Goal: Book appointment/travel/reservation

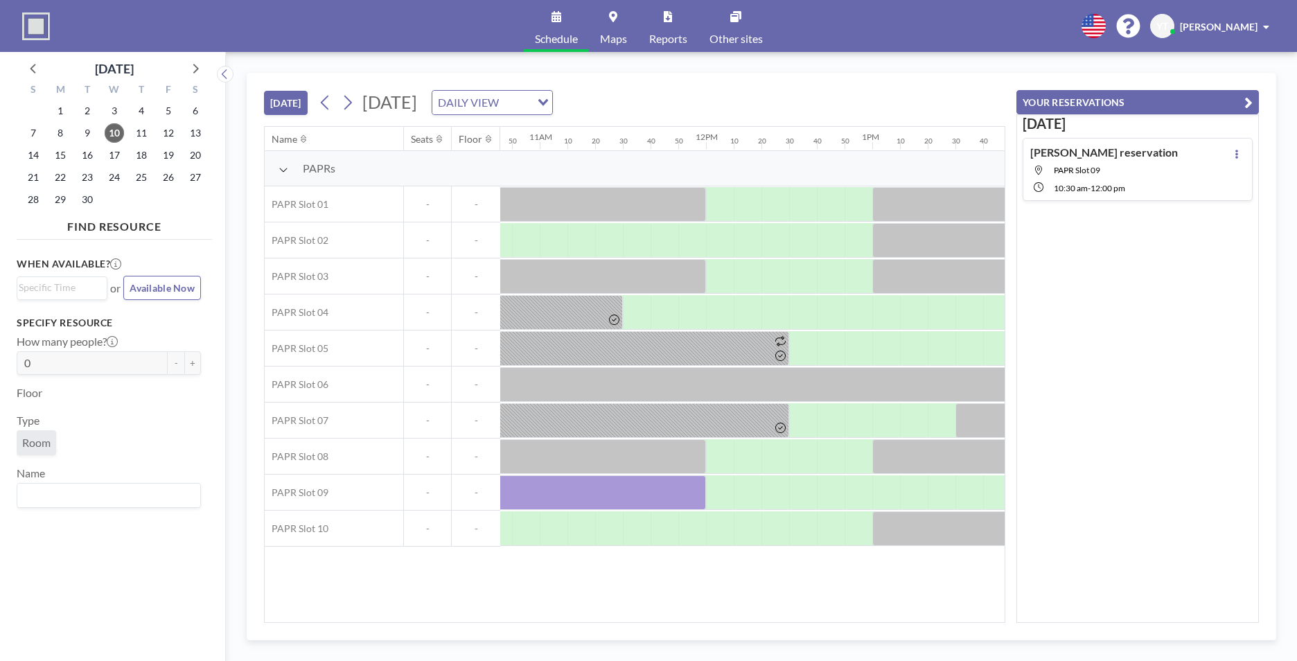
scroll to position [0, 1903]
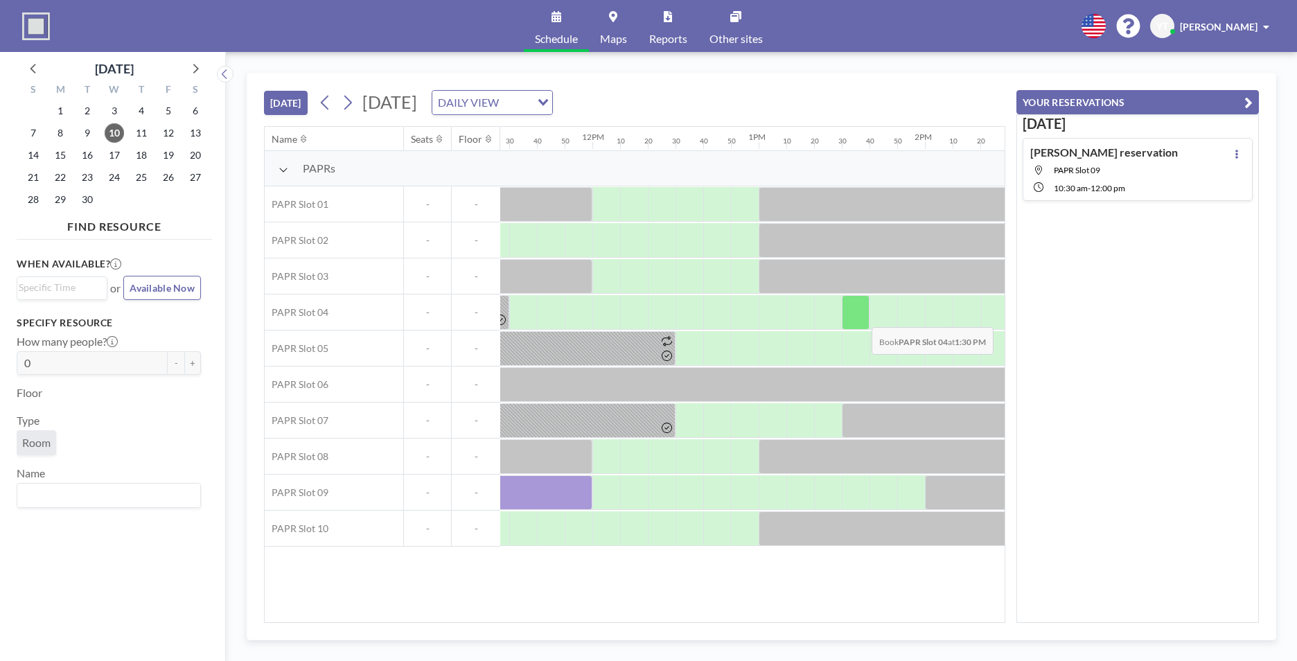
drag, startPoint x: 559, startPoint y: 499, endPoint x: 860, endPoint y: 317, distance: 352.1
click at [860, 317] on div "PAPRs PAPR Slot 01 - - PAPR Slot 02 - - PAPR Slot 03 - - PAPR Slot 04 - - PAPR …" at bounding box center [474, 348] width 4225 height 395
click at [850, 310] on div at bounding box center [856, 312] width 28 height 35
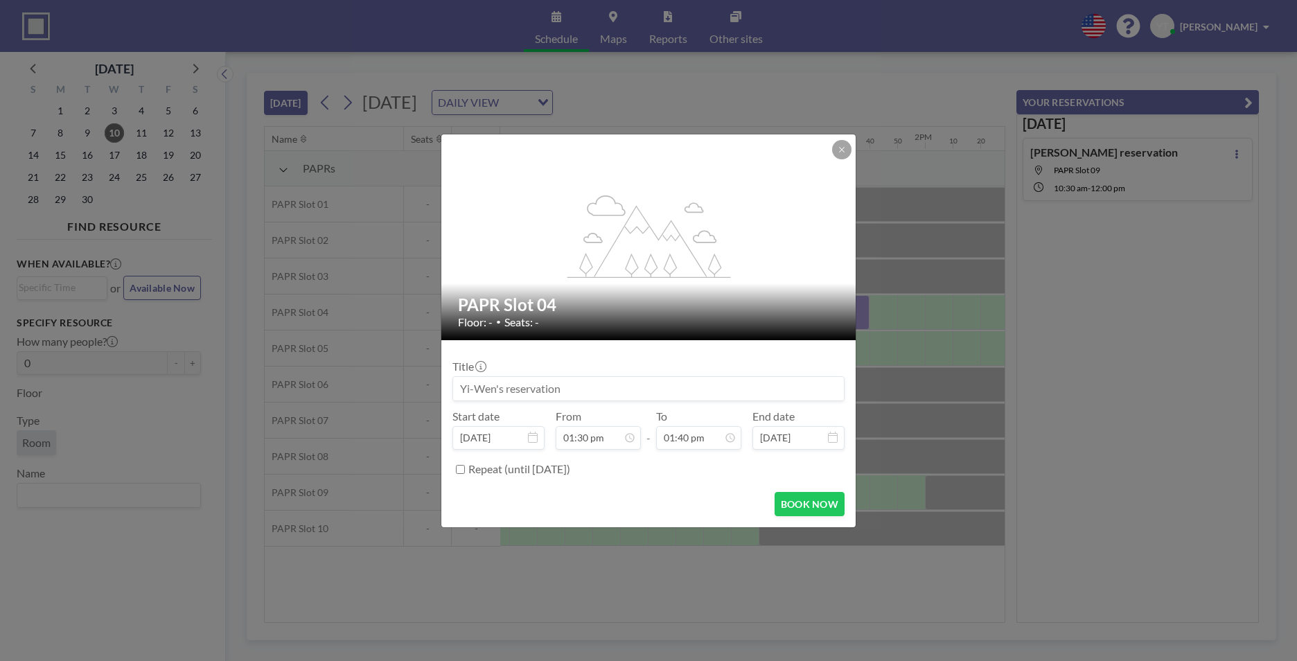
click at [850, 310] on div "PAPR Slot 04 Floor: - • Seats: -" at bounding box center [649, 311] width 416 height 57
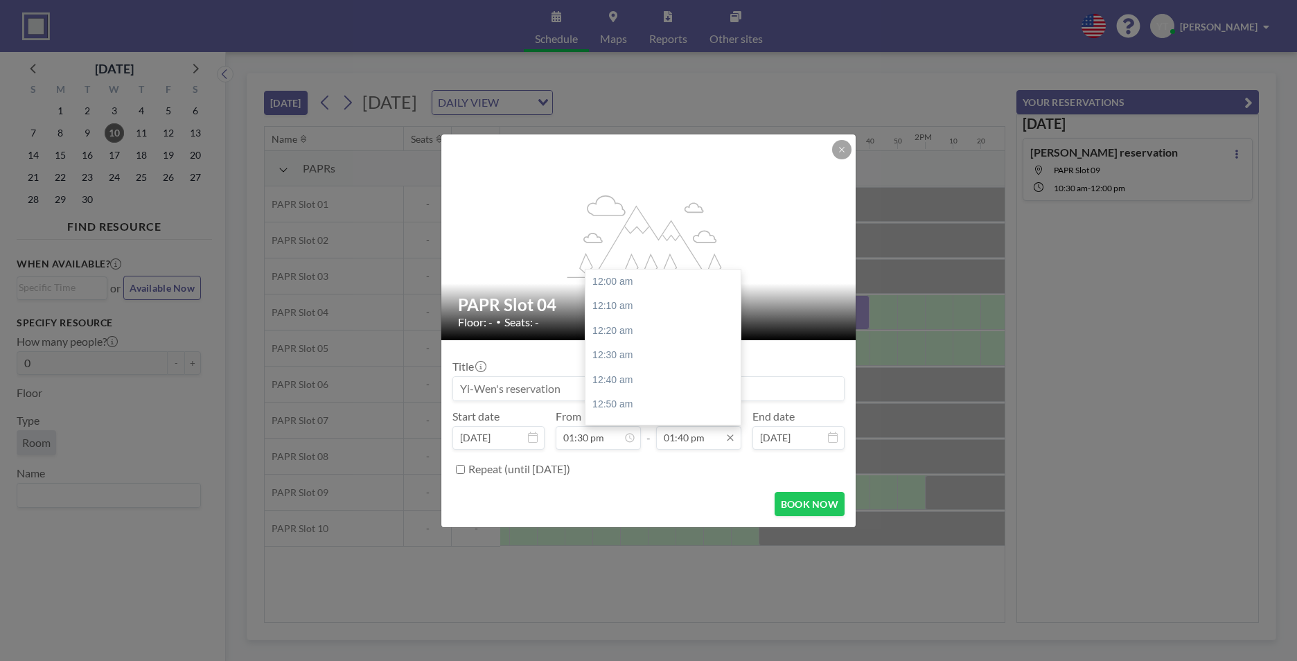
scroll to position [2022, 0]
click at [706, 441] on input "01:40 pm" at bounding box center [698, 438] width 85 height 24
click at [652, 404] on div "03:00 pm" at bounding box center [666, 409] width 162 height 25
type input "03:00 pm"
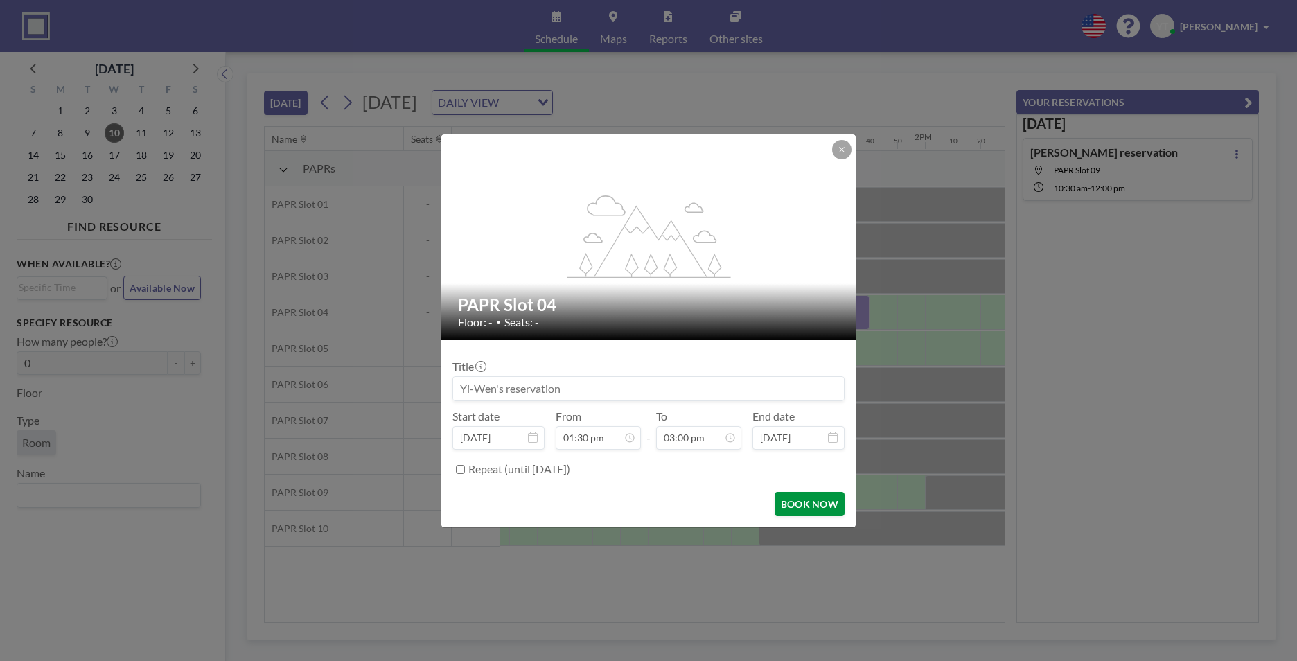
scroll to position [2218, 0]
click at [799, 501] on button "BOOK NOW" at bounding box center [809, 504] width 70 height 24
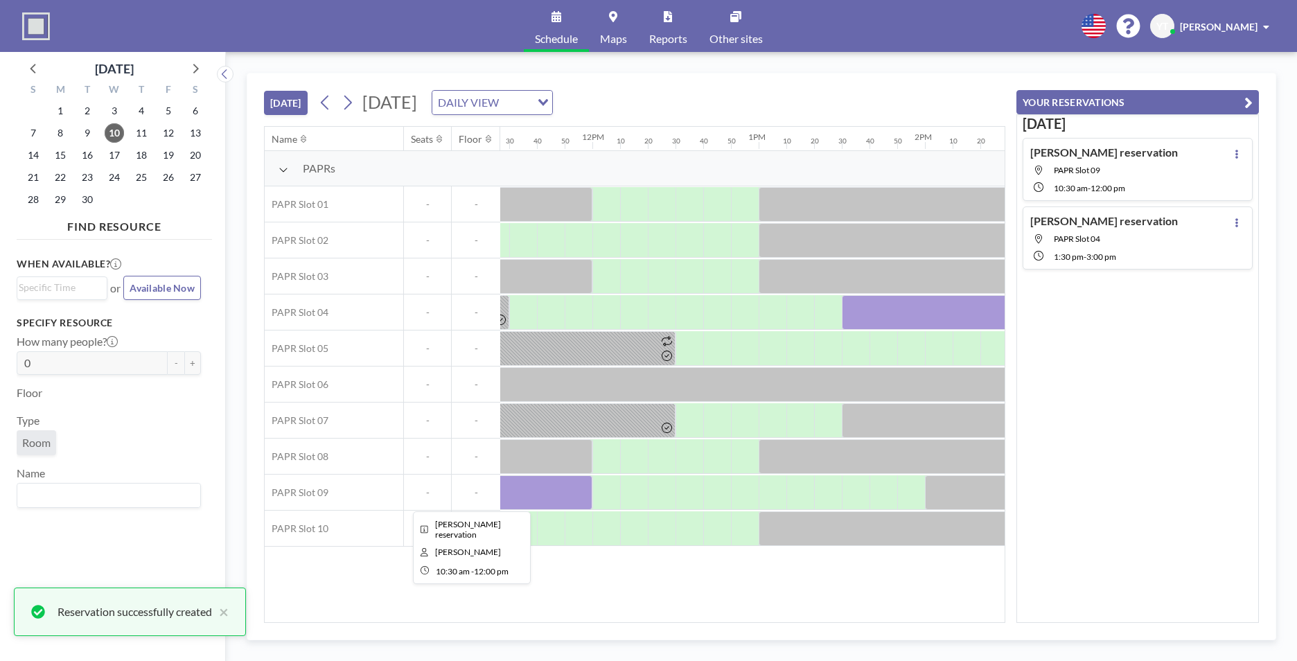
click at [548, 484] on div at bounding box center [467, 492] width 249 height 35
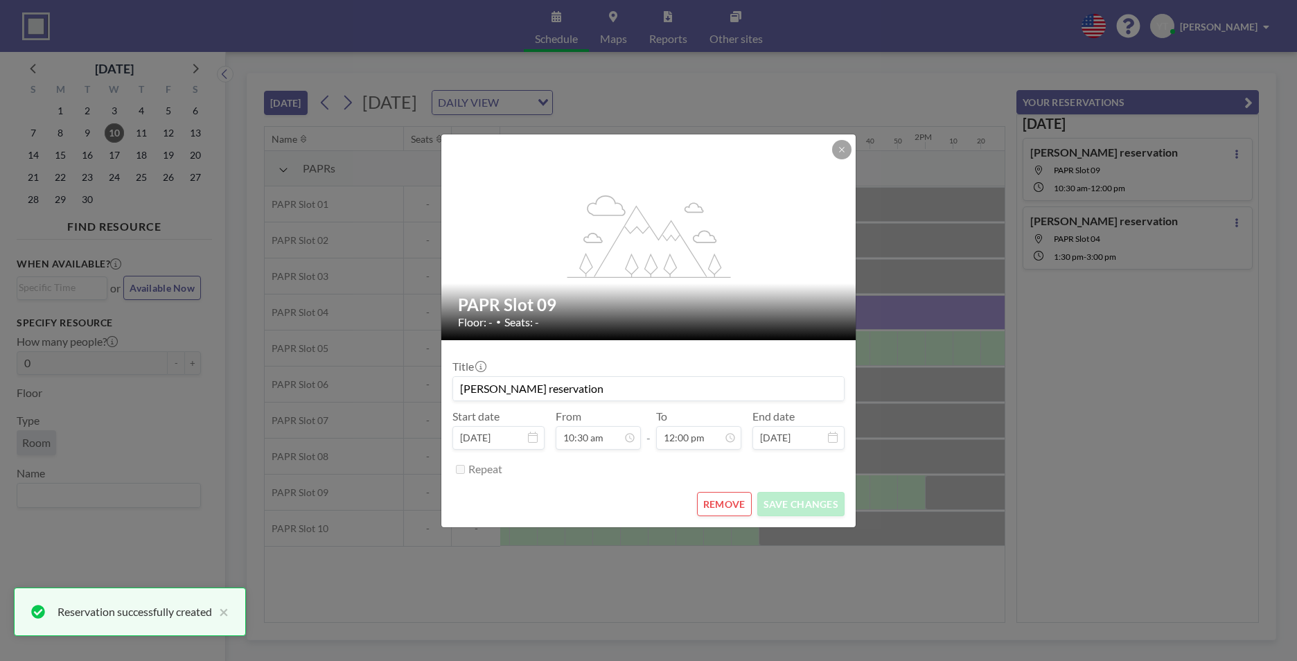
click at [548, 483] on form "Title [PERSON_NAME] reservation Start date [DATE] From 10:30 am - To 12:00 pm E…" at bounding box center [648, 433] width 414 height 187
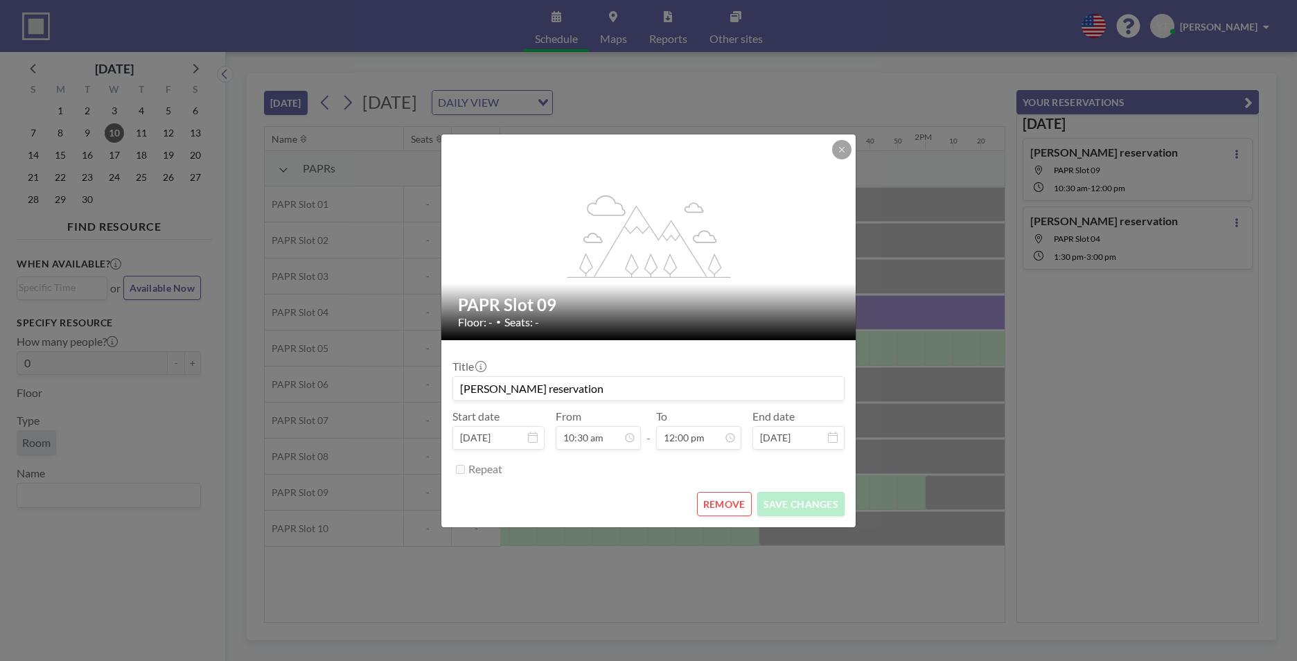
click at [709, 507] on button "REMOVE" at bounding box center [724, 504] width 55 height 24
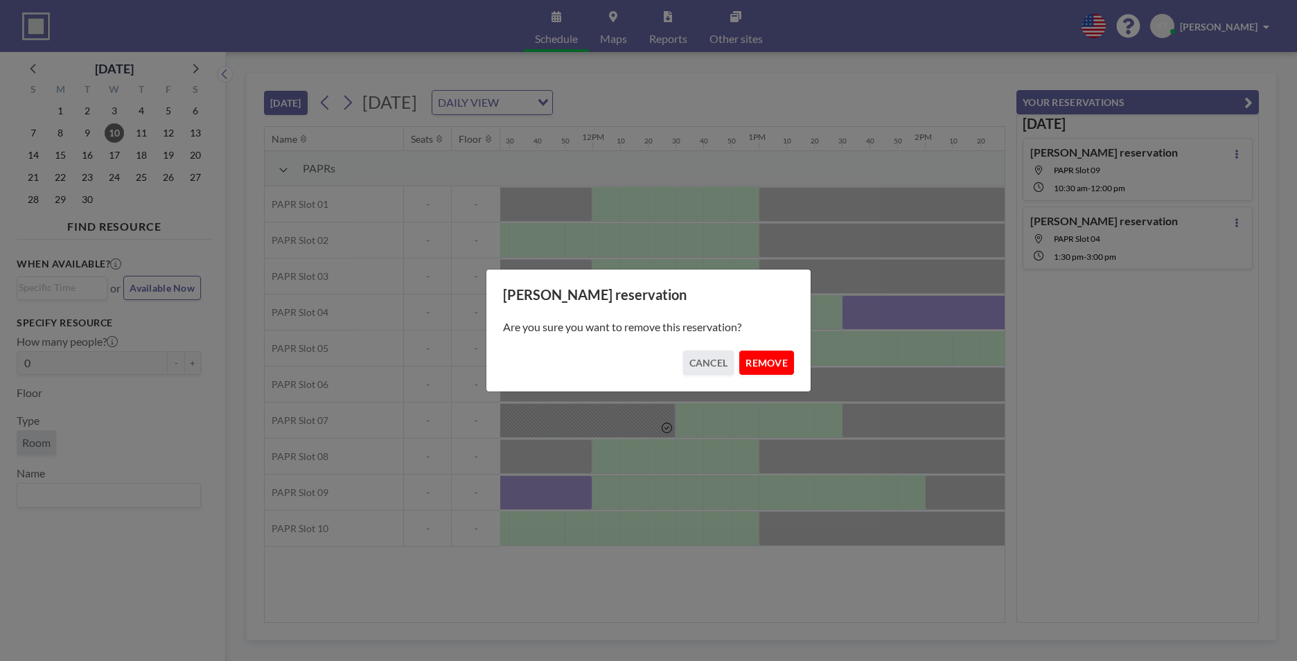
click at [752, 357] on button "REMOVE" at bounding box center [766, 362] width 55 height 24
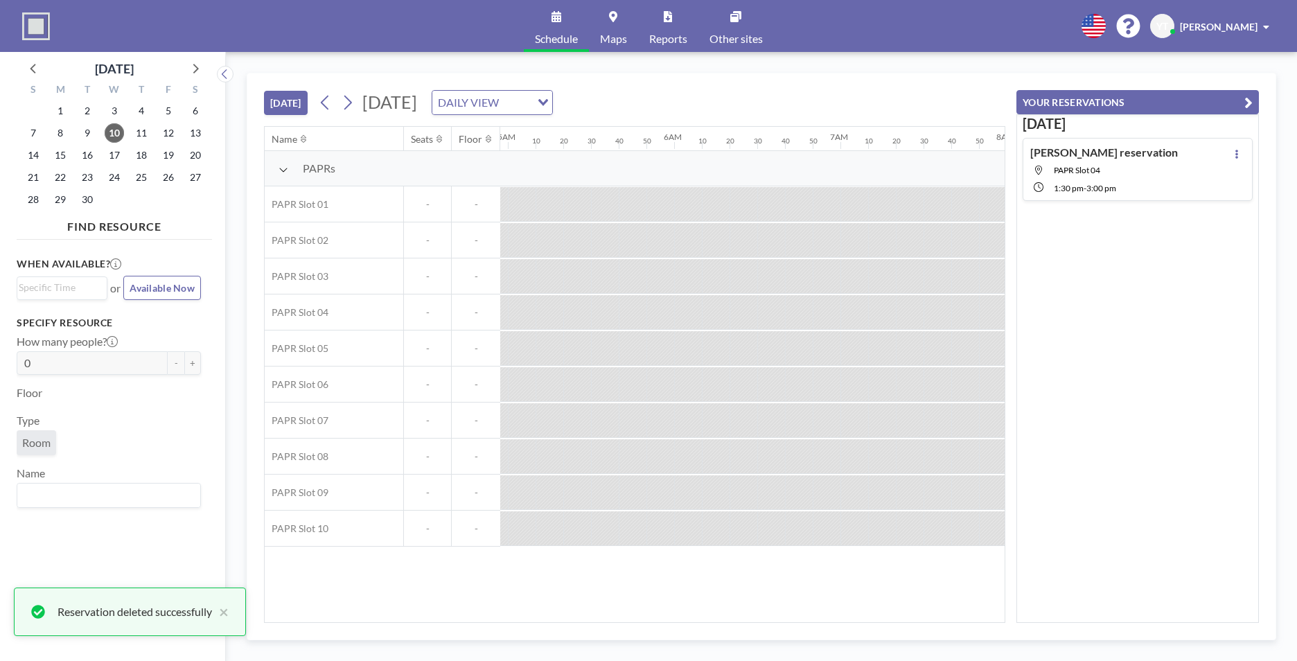
scroll to position [0, 819]
